Goal: Task Accomplishment & Management: Manage account settings

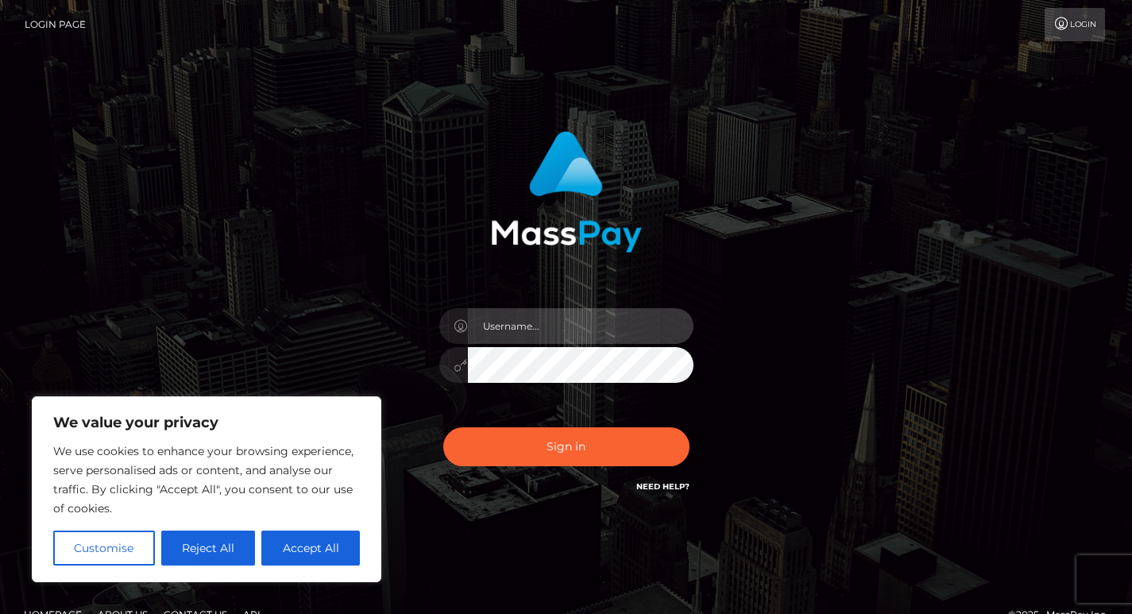
click at [539, 326] on input "text" at bounding box center [581, 326] width 226 height 36
type input "[EMAIL_ADDRESS][DOMAIN_NAME]"
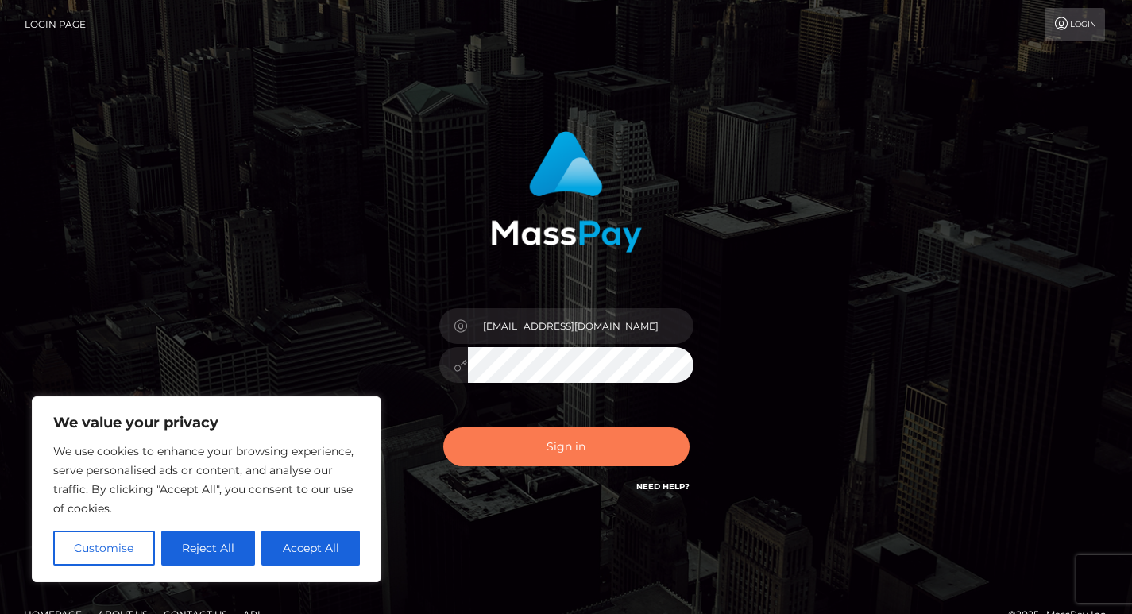
click at [550, 441] on button "Sign in" at bounding box center [566, 446] width 246 height 39
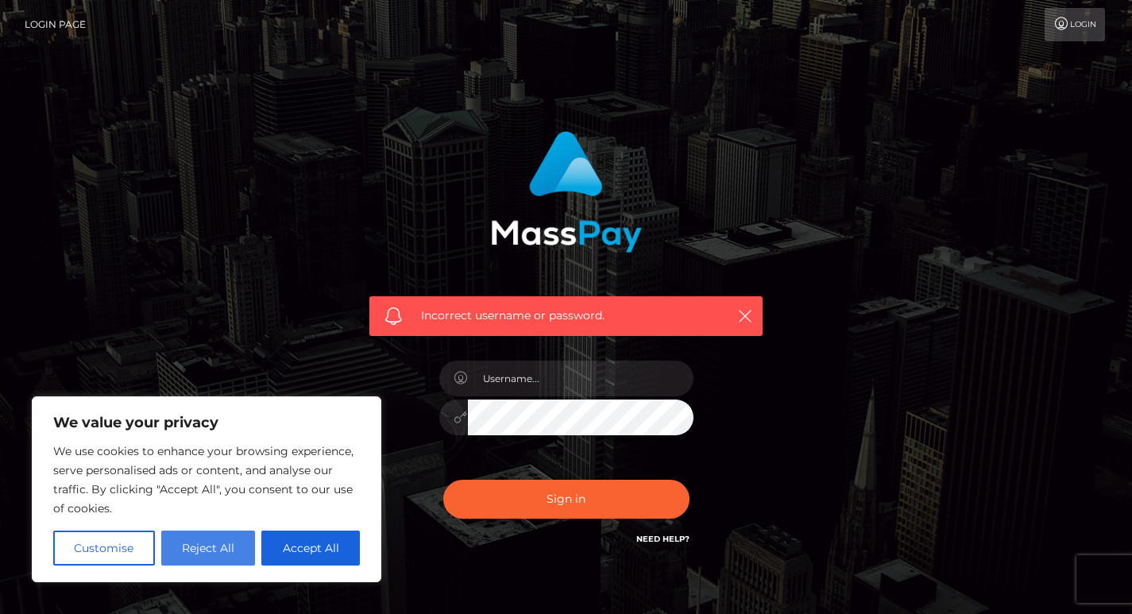
click at [210, 546] on button "Reject All" at bounding box center [208, 548] width 95 height 35
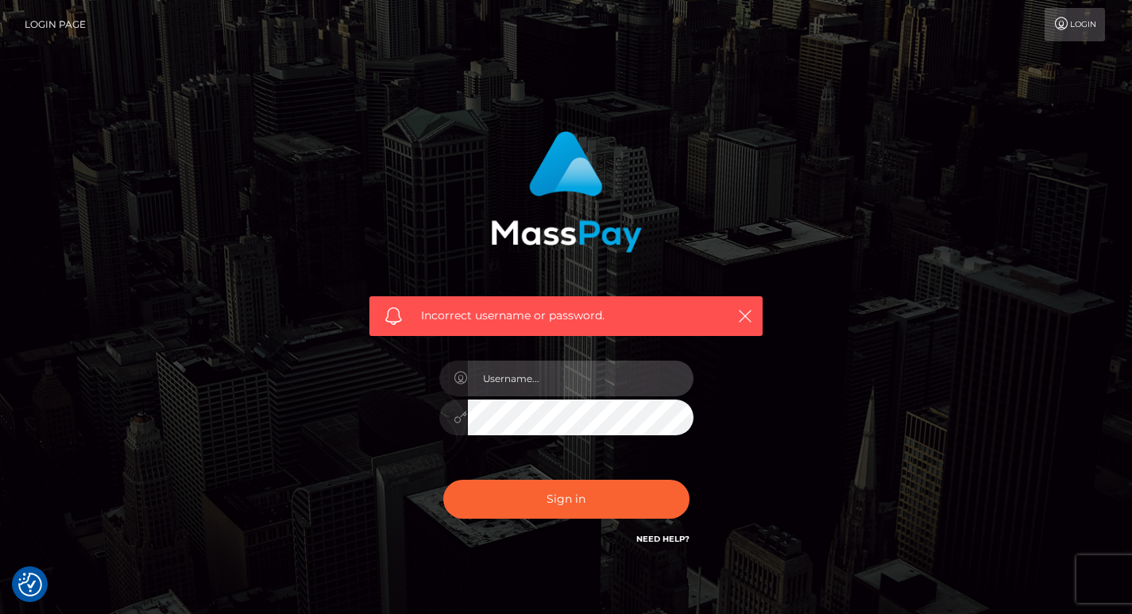
click at [543, 376] on input "text" at bounding box center [581, 379] width 226 height 36
type input "[EMAIL_ADDRESS][DOMAIN_NAME]"
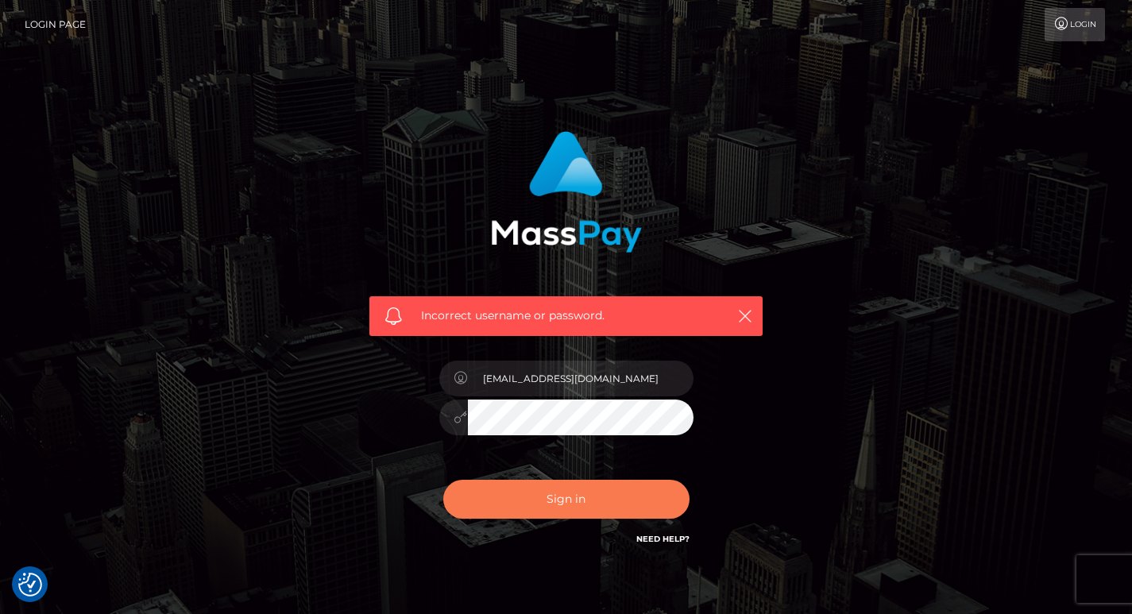
click at [589, 498] on button "Sign in" at bounding box center [566, 499] width 246 height 39
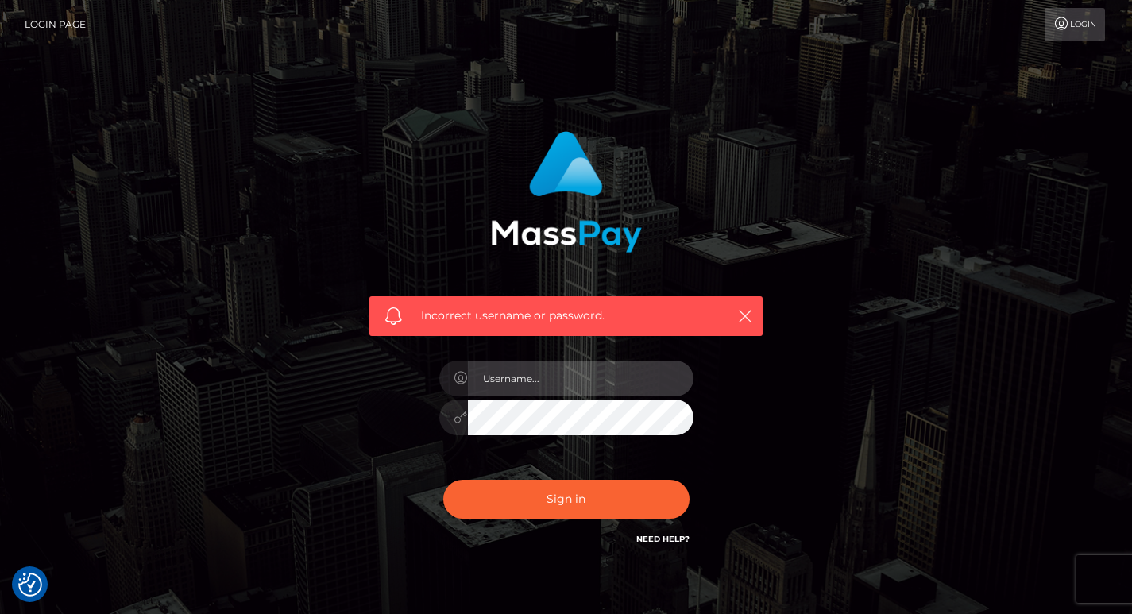
drag, startPoint x: 572, startPoint y: 380, endPoint x: 516, endPoint y: 375, distance: 56.6
click at [516, 375] on input "text" at bounding box center [581, 379] width 226 height 36
paste input "sentoocart@gmail.com"
type input "sentoocart@gmail.com"
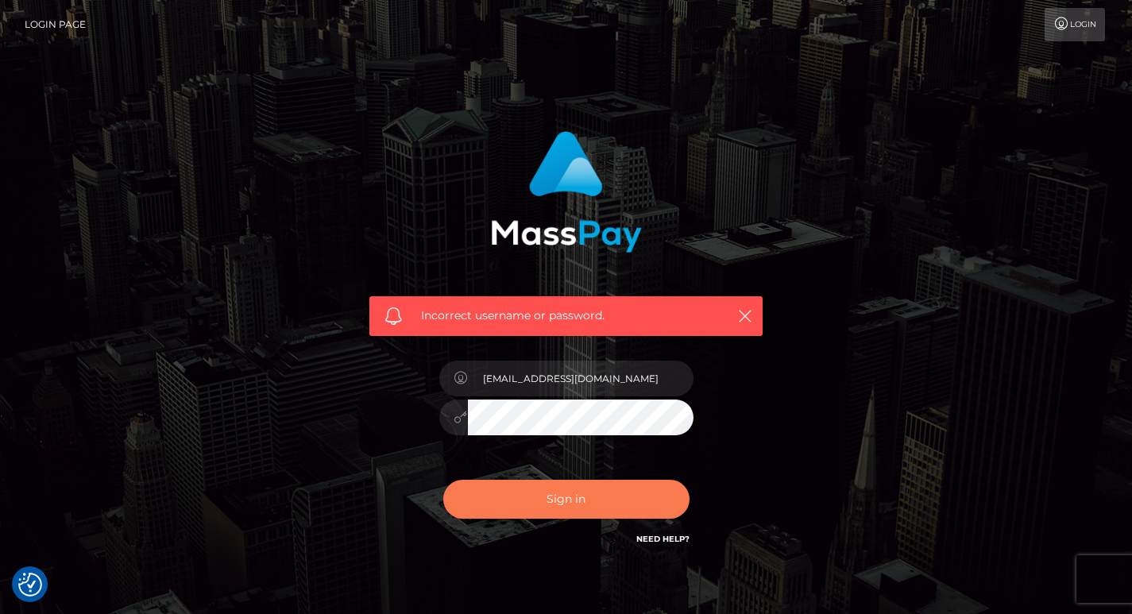
click at [504, 505] on button "Sign in" at bounding box center [566, 499] width 246 height 39
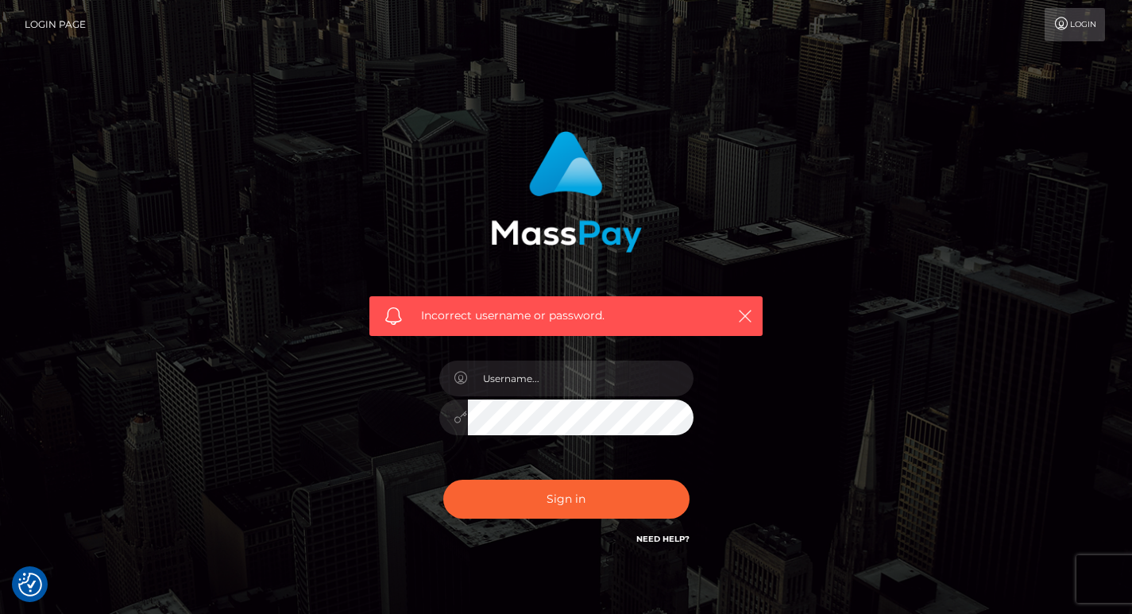
click at [651, 539] on link "Need Help?" at bounding box center [662, 539] width 53 height 10
click at [665, 539] on link "Need Help?" at bounding box center [662, 539] width 53 height 10
click at [748, 315] on icon "button" at bounding box center [745, 316] width 16 height 16
click at [745, 319] on icon "button" at bounding box center [745, 316] width 16 height 16
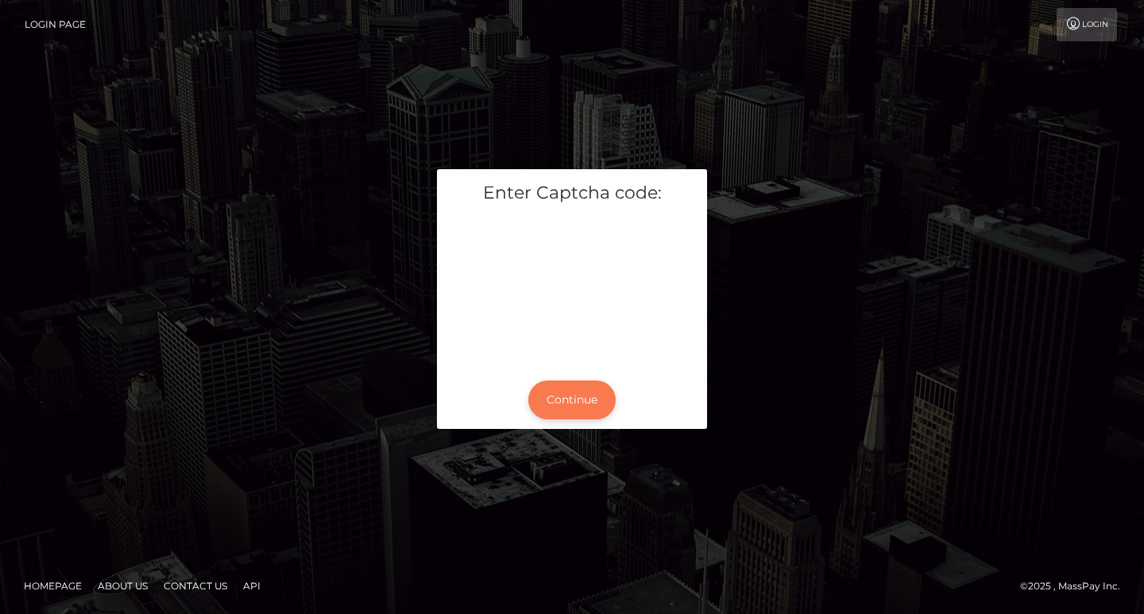
click at [558, 408] on button "Continue" at bounding box center [571, 399] width 87 height 39
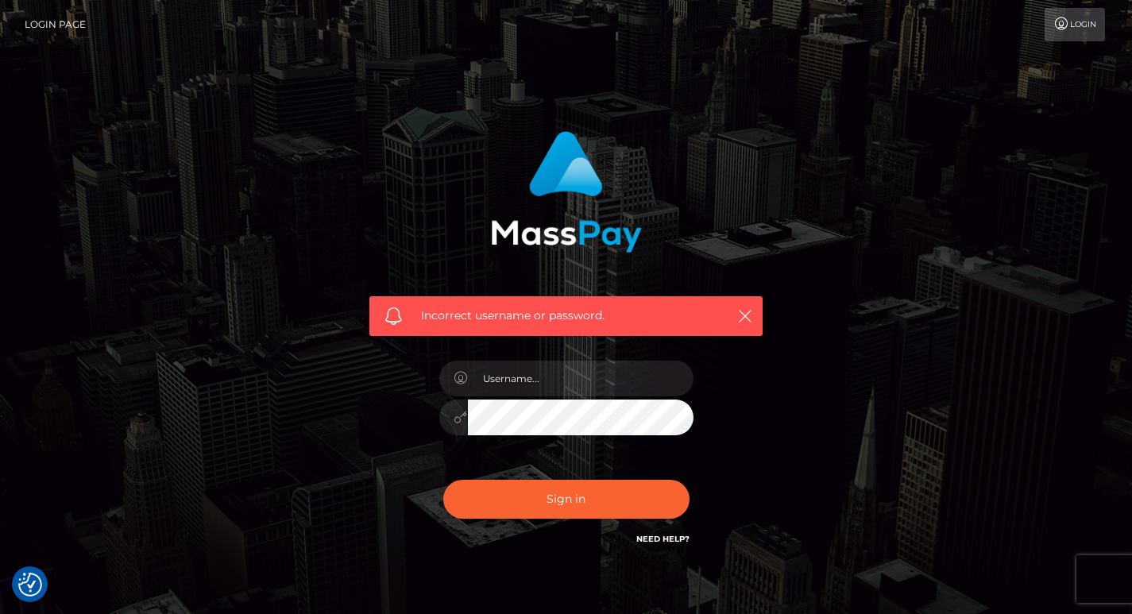
click at [670, 531] on h6 "Need Help?" at bounding box center [662, 538] width 53 height 14
click at [669, 531] on h6 "Need Help?" at bounding box center [662, 538] width 53 height 14
click at [667, 538] on link "Need Help?" at bounding box center [662, 539] width 53 height 10
click at [667, 535] on link "Need Help?" at bounding box center [662, 539] width 53 height 10
click at [665, 534] on link "Need Help?" at bounding box center [662, 539] width 53 height 10
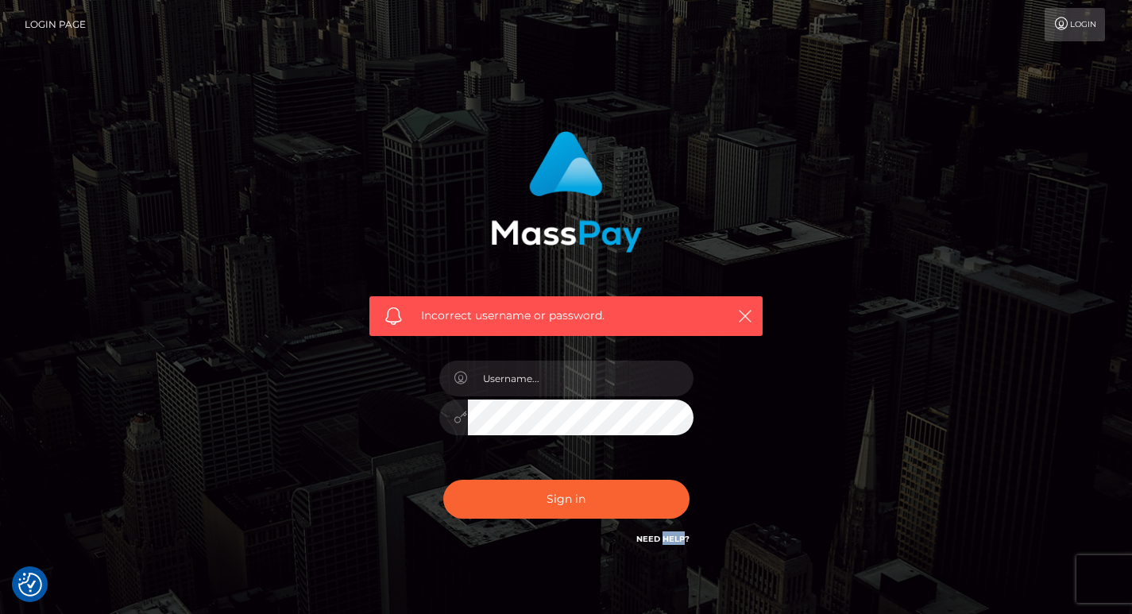
click at [665, 532] on h6 "Need Help?" at bounding box center [662, 538] width 53 height 14
click at [664, 531] on h6 "Need Help?" at bounding box center [662, 538] width 53 height 14
click at [665, 531] on h6 "Need Help?" at bounding box center [662, 538] width 53 height 14
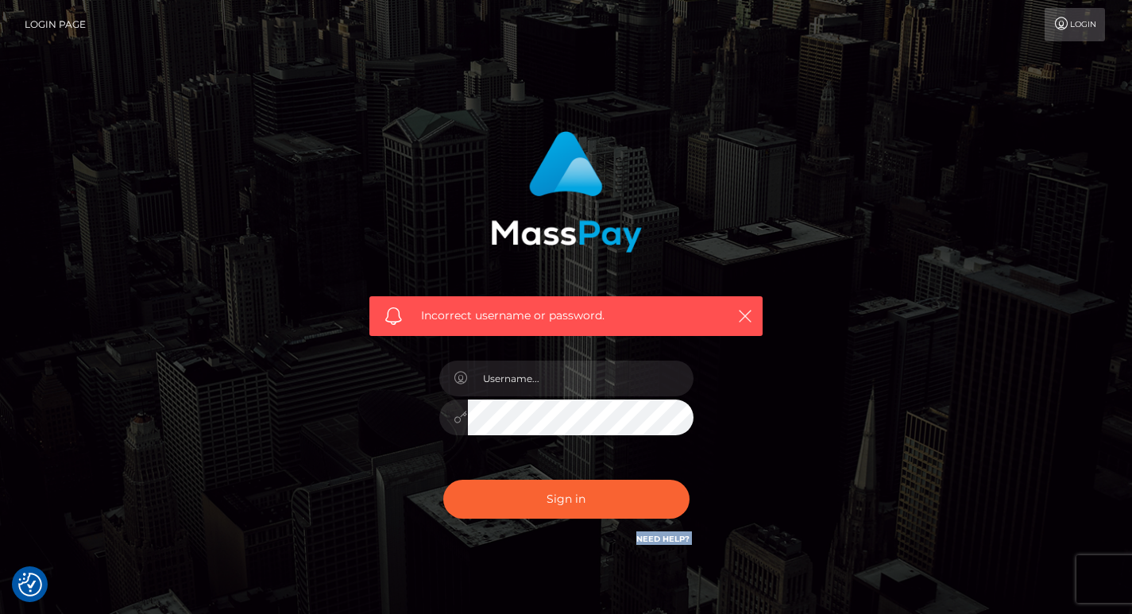
click at [665, 531] on h6 "Need Help?" at bounding box center [662, 538] width 53 height 14
click at [666, 531] on h6 "Need Help?" at bounding box center [662, 538] width 53 height 14
click at [670, 540] on link "Need Help?" at bounding box center [662, 539] width 53 height 10
click at [670, 541] on link "Need Help?" at bounding box center [662, 539] width 53 height 10
click at [746, 318] on icon "button" at bounding box center [745, 316] width 16 height 16
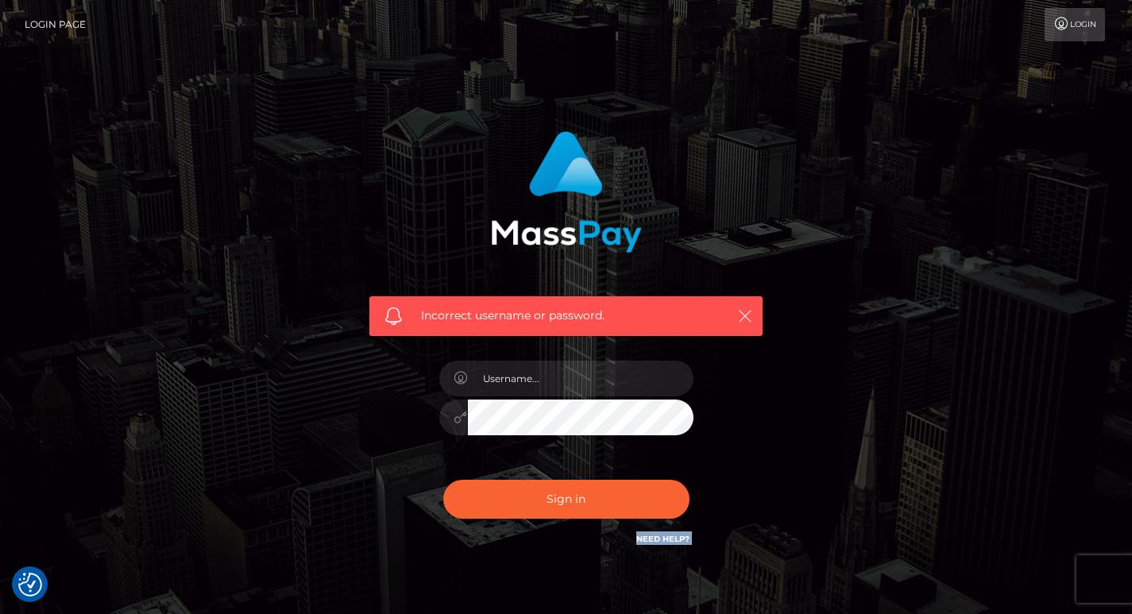
click at [750, 319] on icon "button" at bounding box center [745, 316] width 16 height 16
drag, startPoint x: 750, startPoint y: 319, endPoint x: 736, endPoint y: 322, distance: 14.6
click at [751, 319] on icon "button" at bounding box center [745, 316] width 16 height 16
click at [60, 14] on link "Login Page" at bounding box center [55, 24] width 61 height 33
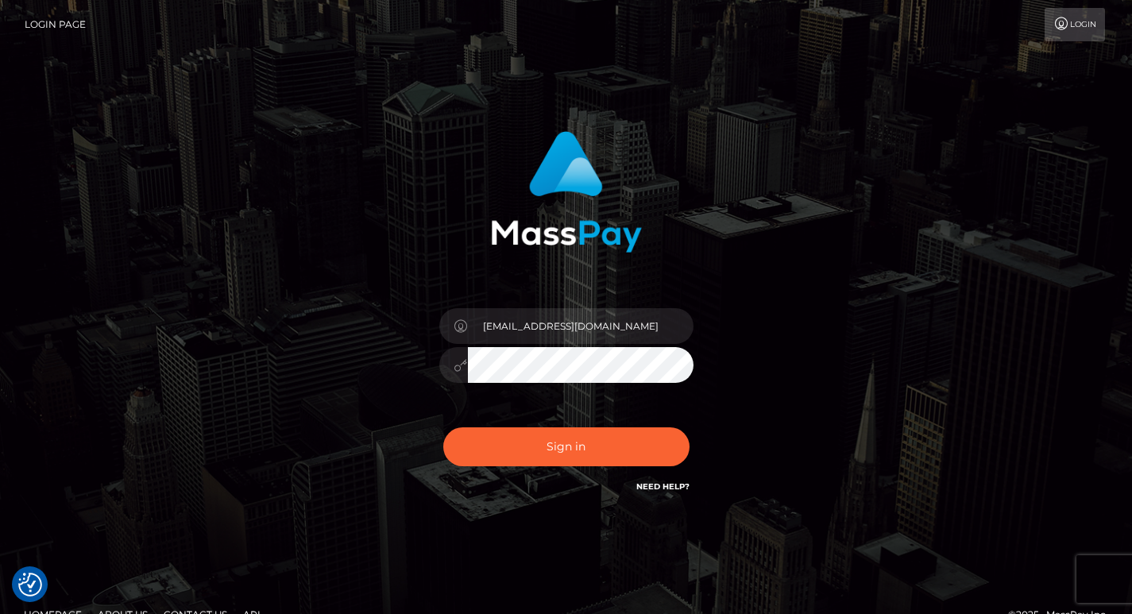
click at [664, 479] on h6 "Need Help?" at bounding box center [662, 486] width 53 height 14
click at [663, 485] on link "Need Help?" at bounding box center [662, 486] width 53 height 10
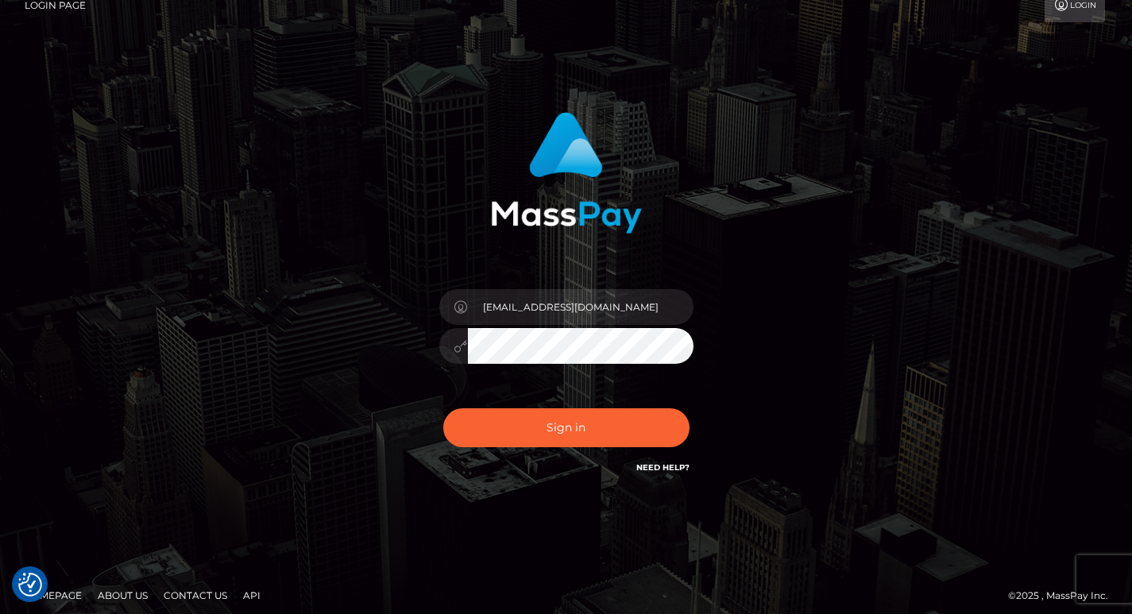
scroll to position [29, 0]
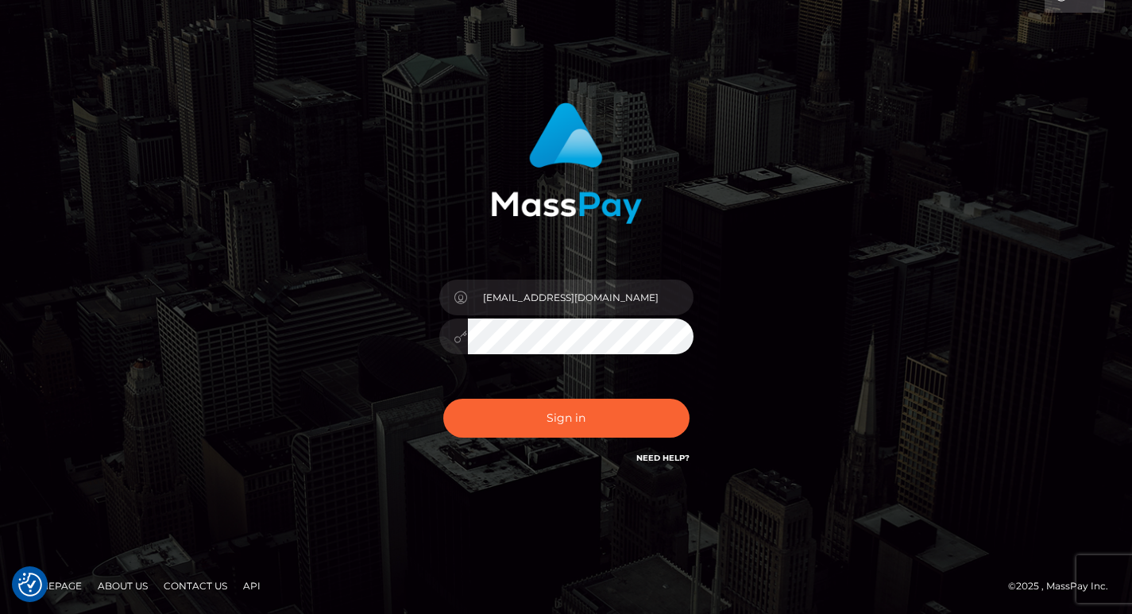
click at [664, 457] on link "Need Help?" at bounding box center [662, 458] width 53 height 10
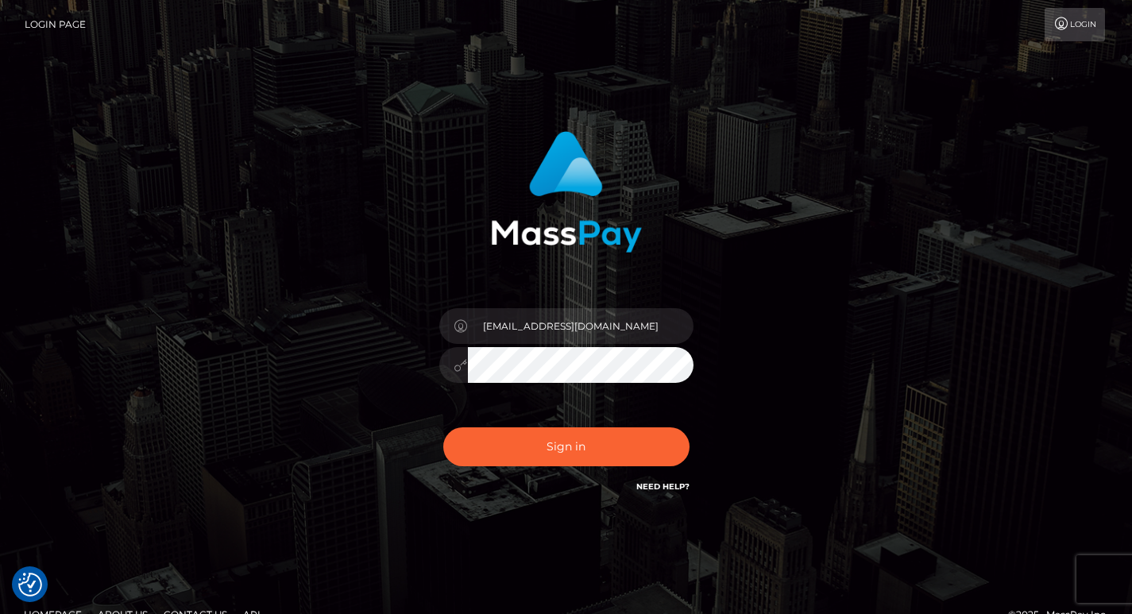
click at [1061, 21] on icon at bounding box center [1061, 23] width 17 height 13
click at [659, 480] on h6 "Need Help?" at bounding box center [662, 486] width 53 height 14
click at [659, 482] on link "Need Help?" at bounding box center [662, 486] width 53 height 10
click at [567, 326] on input "text" at bounding box center [581, 326] width 226 height 36
type input "sentoocart@gmail.com"
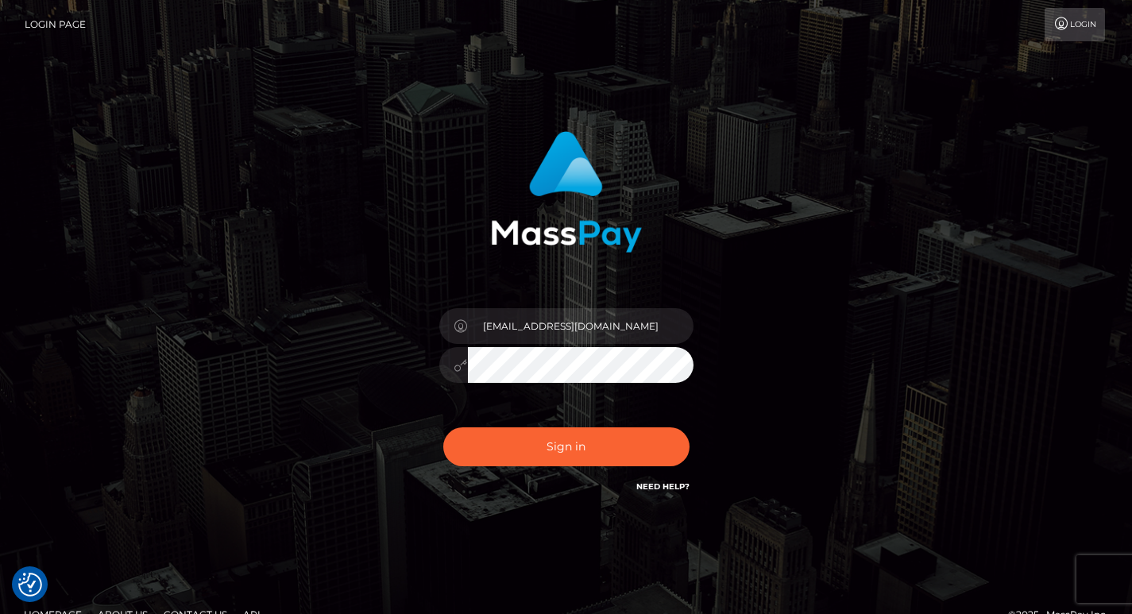
click at [481, 326] on input "sentoocart@gmail.com" at bounding box center [581, 326] width 226 height 36
click at [295, 347] on div "sentoocart@gmail.com Sign in" at bounding box center [567, 321] width 906 height 404
click at [443, 427] on button "Sign in" at bounding box center [566, 446] width 246 height 39
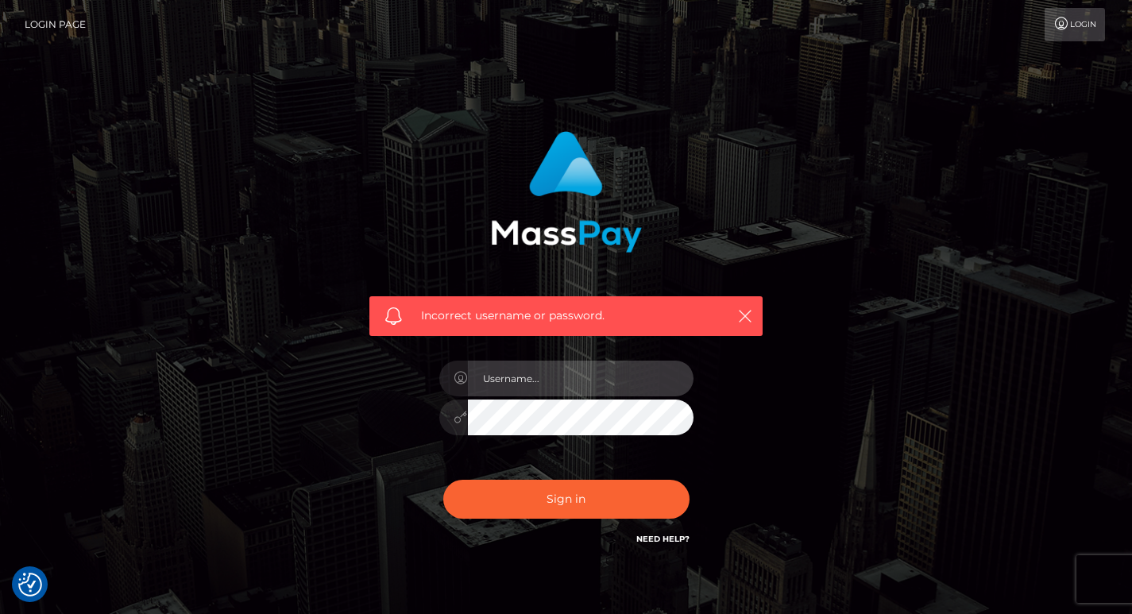
click at [509, 389] on input "text" at bounding box center [581, 379] width 226 height 36
type input "[EMAIL_ADDRESS][DOMAIN_NAME]"
click at [326, 402] on div "Incorrect username or password. [EMAIL_ADDRESS][DOMAIN_NAME]" at bounding box center [567, 347] width 906 height 457
click at [485, 381] on input "sentoocart@gmail.com" at bounding box center [581, 379] width 226 height 36
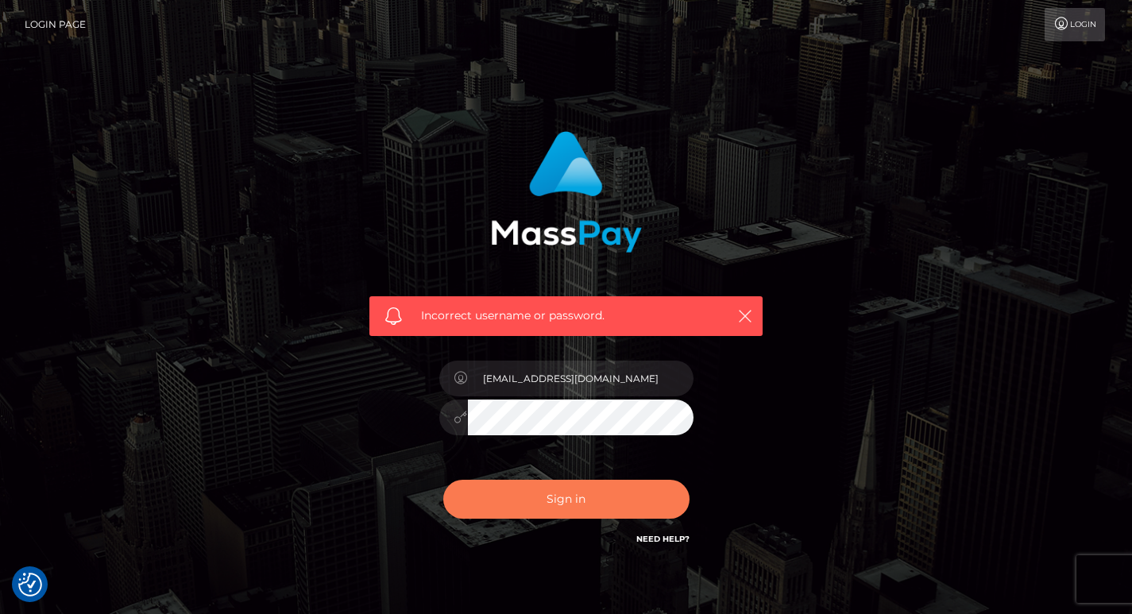
click at [527, 492] on button "Sign in" at bounding box center [566, 499] width 246 height 39
